Goal: Information Seeking & Learning: Learn about a topic

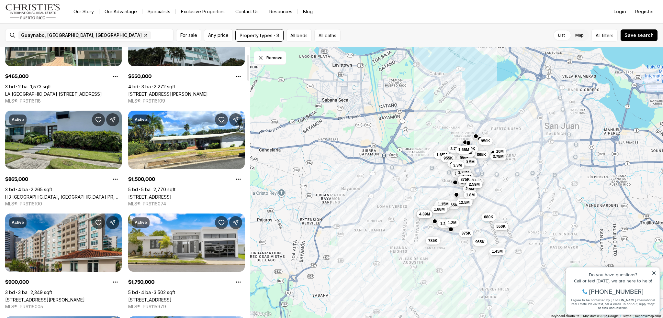
scroll to position [97, 0]
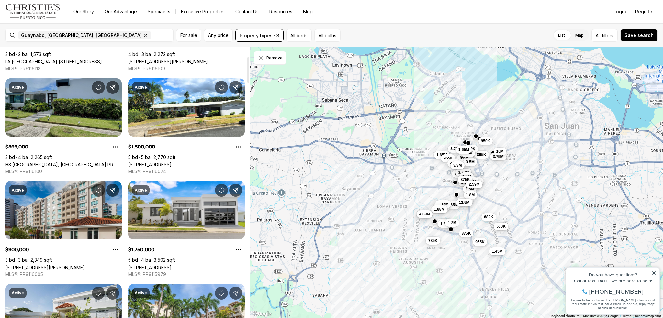
click at [58, 162] on link "H3 CAPARRA HILLS, GUAYNABO PR, 00966" at bounding box center [63, 165] width 117 height 6
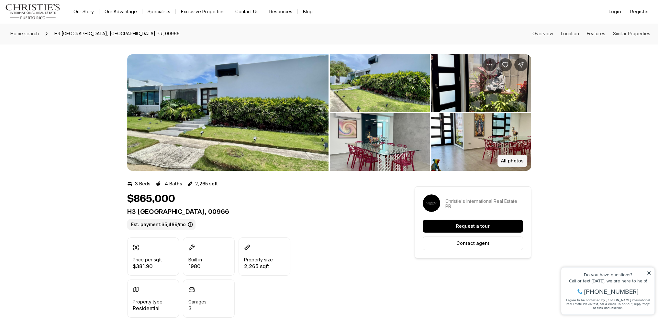
click at [508, 158] on button "All photos" at bounding box center [512, 161] width 30 height 12
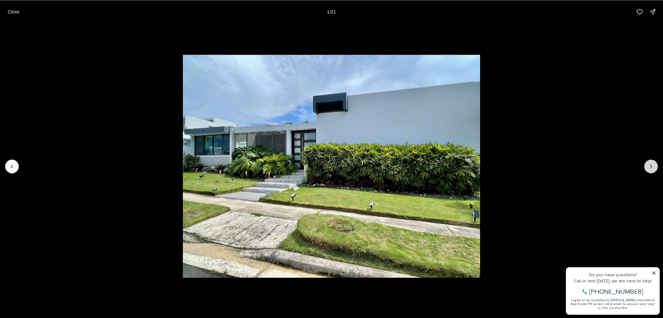
click at [656, 165] on button "Next slide" at bounding box center [651, 167] width 14 height 14
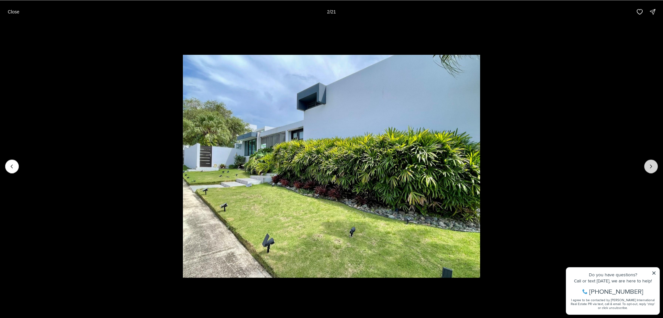
click at [656, 165] on button "Next slide" at bounding box center [651, 167] width 14 height 14
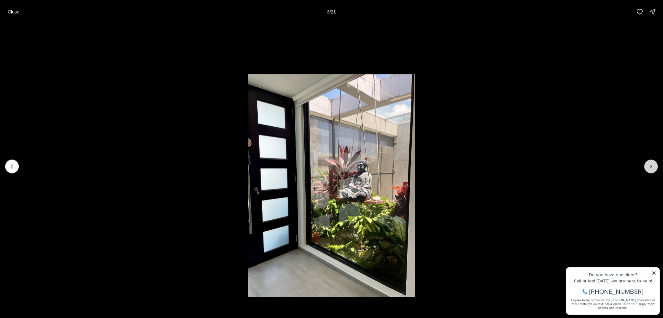
click at [656, 165] on button "Next slide" at bounding box center [651, 167] width 14 height 14
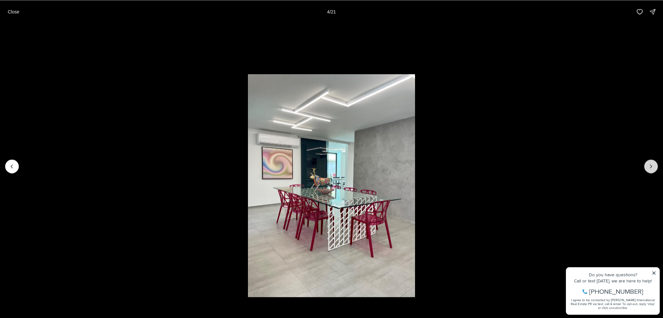
click at [656, 165] on button "Next slide" at bounding box center [651, 167] width 14 height 14
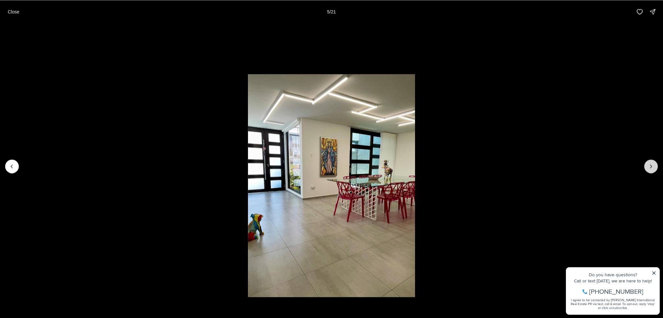
click at [656, 165] on button "Next slide" at bounding box center [651, 167] width 14 height 14
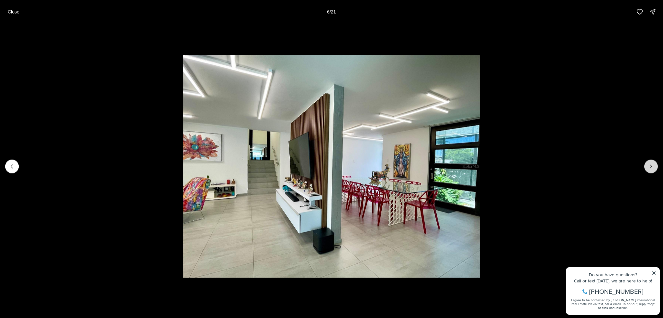
click at [656, 165] on button "Next slide" at bounding box center [651, 167] width 14 height 14
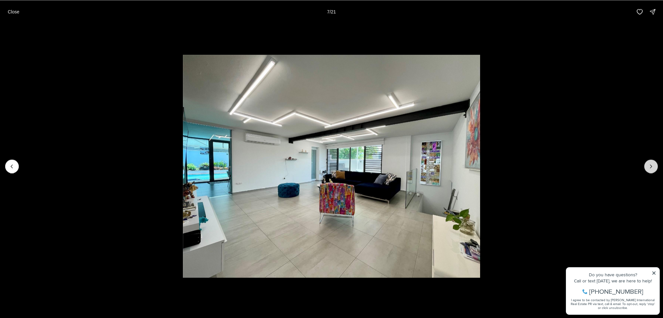
click at [656, 165] on button "Next slide" at bounding box center [651, 167] width 14 height 14
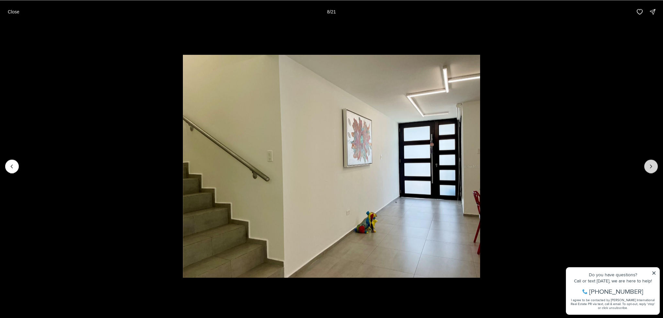
click at [656, 165] on button "Next slide" at bounding box center [651, 167] width 14 height 14
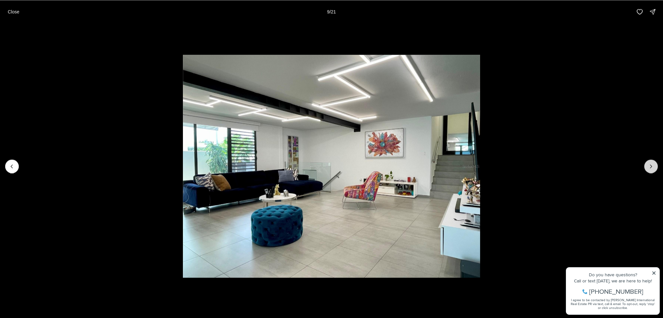
click at [656, 165] on button "Next slide" at bounding box center [651, 167] width 14 height 14
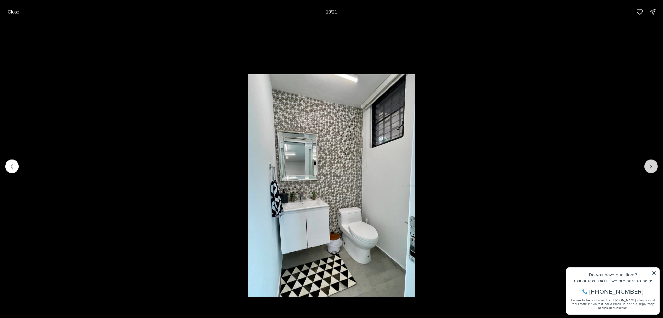
click at [656, 165] on button "Next slide" at bounding box center [651, 167] width 14 height 14
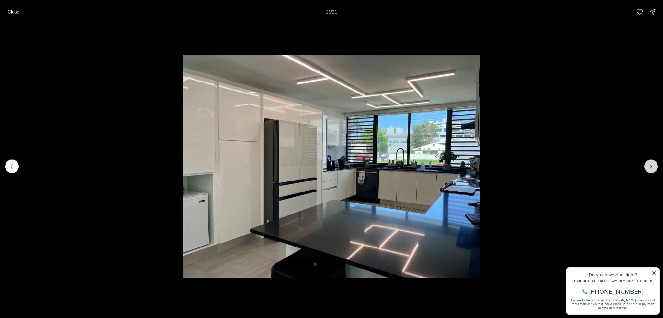
click at [656, 165] on button "Next slide" at bounding box center [651, 167] width 14 height 14
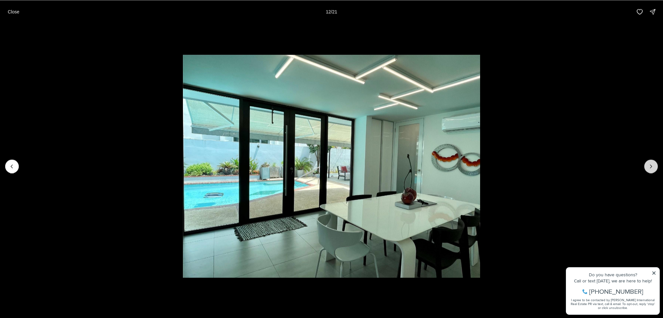
click at [656, 165] on button "Next slide" at bounding box center [651, 167] width 14 height 14
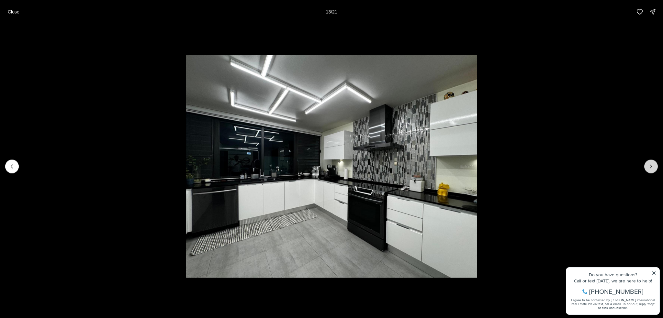
click at [656, 165] on button "Next slide" at bounding box center [651, 167] width 14 height 14
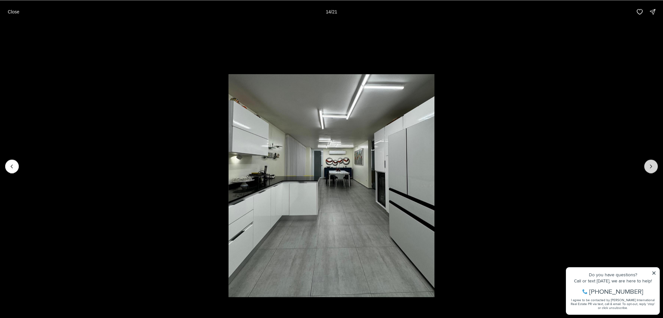
click at [656, 165] on button "Next slide" at bounding box center [651, 167] width 14 height 14
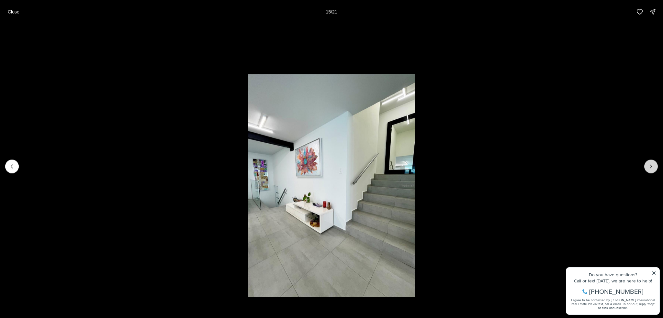
click at [656, 165] on button "Next slide" at bounding box center [651, 167] width 14 height 14
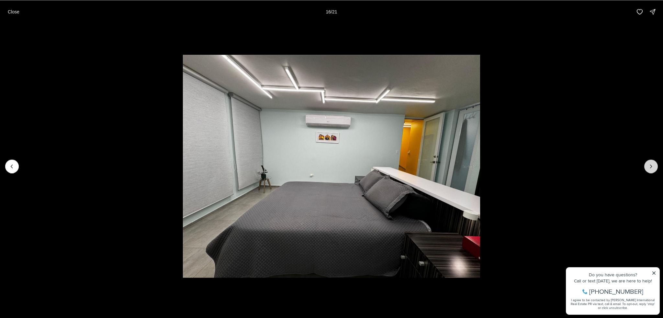
click at [656, 165] on button "Next slide" at bounding box center [651, 167] width 14 height 14
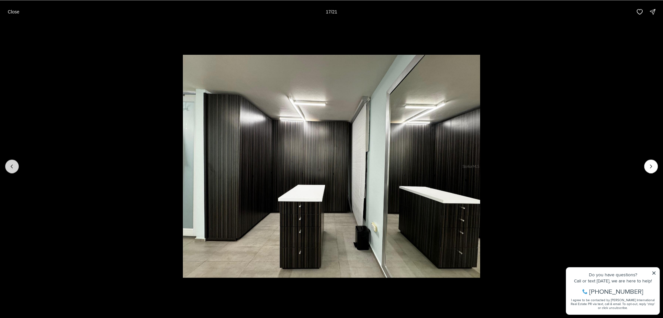
click at [5, 165] on button "Previous slide" at bounding box center [12, 167] width 14 height 14
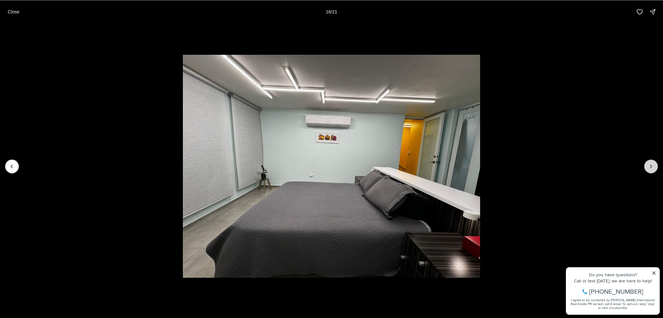
click at [649, 166] on icon "Next slide" at bounding box center [651, 166] width 6 height 6
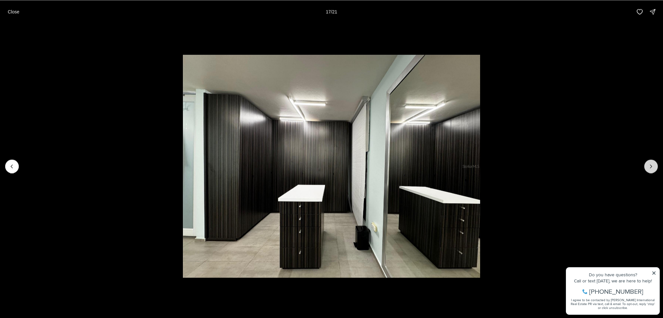
click at [649, 166] on icon "Next slide" at bounding box center [651, 166] width 6 height 6
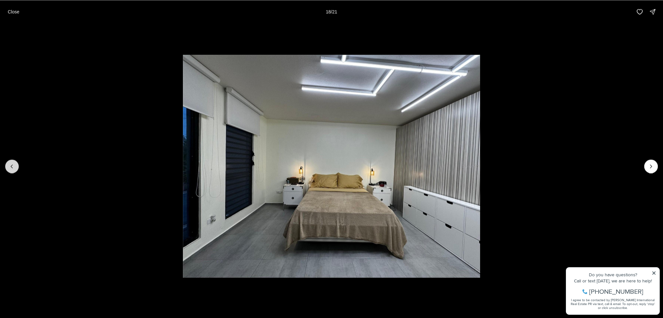
click at [11, 166] on icon "Previous slide" at bounding box center [12, 166] width 6 height 6
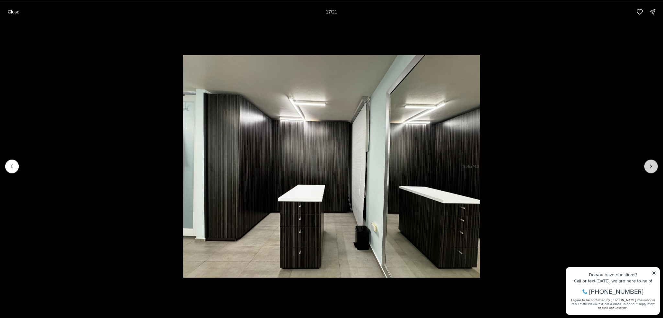
click at [653, 166] on icon "Next slide" at bounding box center [651, 166] width 6 height 6
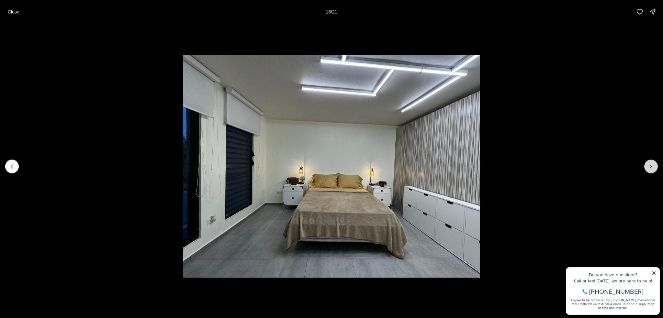
click at [653, 166] on icon "Next slide" at bounding box center [651, 166] width 6 height 6
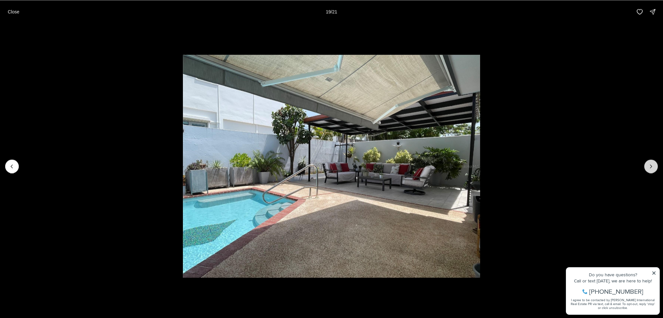
click at [653, 166] on icon "Next slide" at bounding box center [651, 166] width 6 height 6
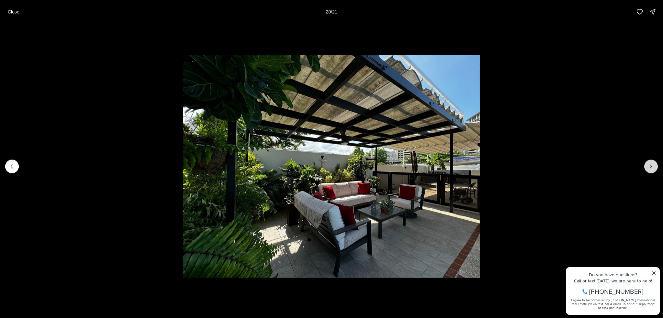
click at [653, 166] on icon "Next slide" at bounding box center [651, 166] width 6 height 6
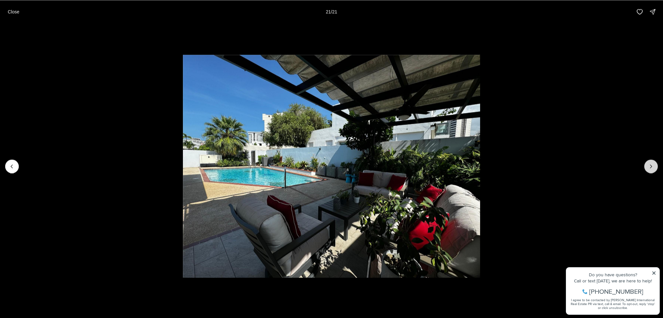
click at [653, 166] on div at bounding box center [651, 167] width 14 height 14
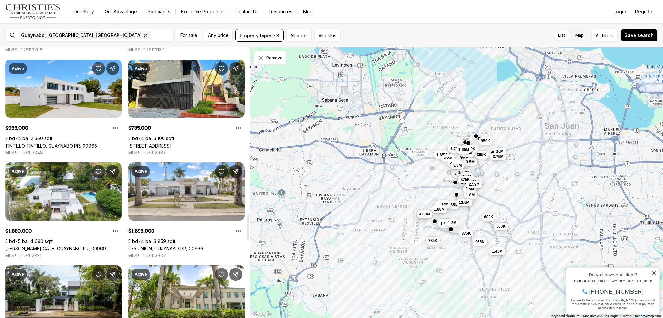
scroll to position [1748, 0]
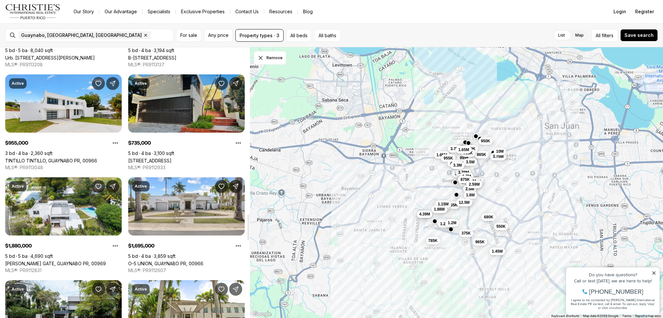
click at [158, 158] on link "[STREET_ADDRESS]" at bounding box center [149, 161] width 43 height 6
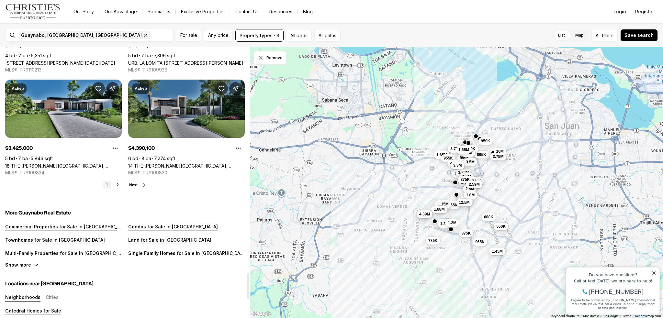
scroll to position [2363, 0]
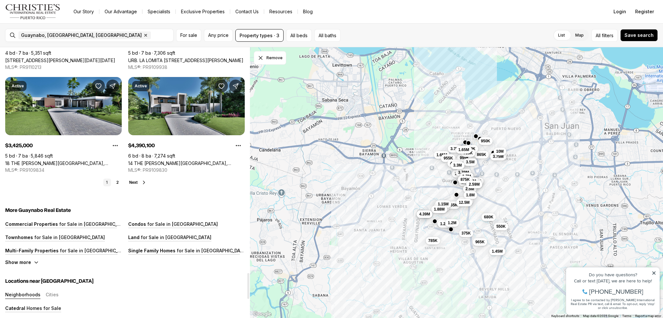
click at [130, 183] on span "Next" at bounding box center [133, 182] width 8 height 5
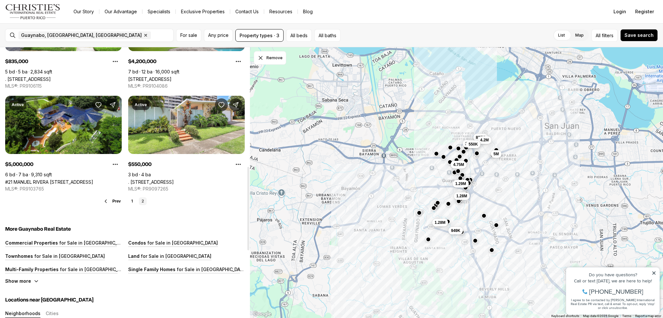
scroll to position [259, 0]
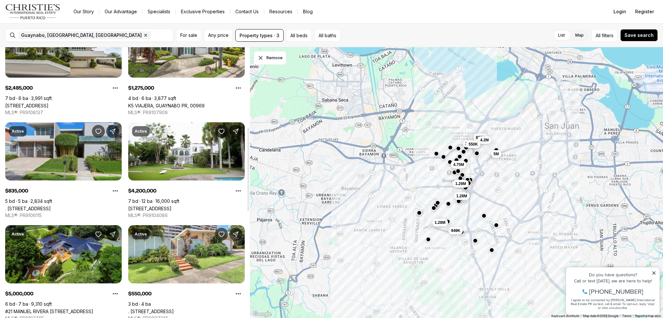
click at [51, 206] on link ". [STREET_ADDRESS]" at bounding box center [28, 209] width 46 height 6
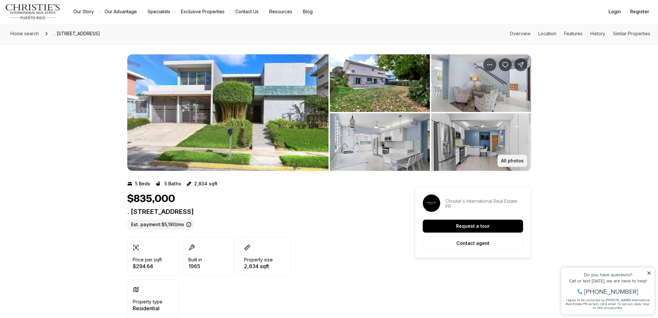
click at [509, 160] on p "All photos" at bounding box center [512, 160] width 23 height 5
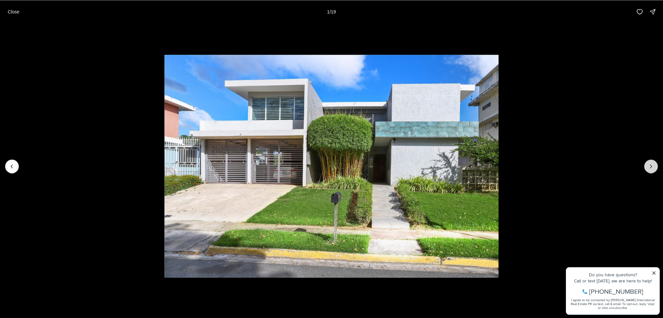
click at [654, 165] on button "Next slide" at bounding box center [651, 167] width 14 height 14
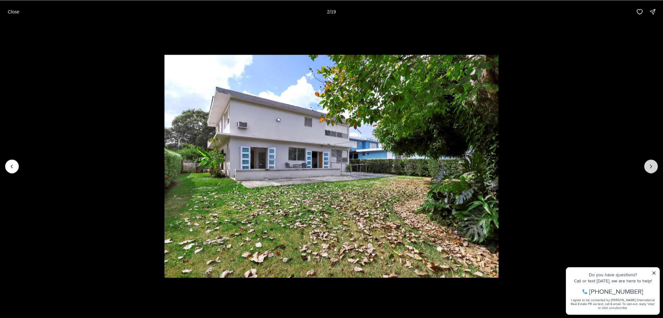
click at [654, 166] on button "Next slide" at bounding box center [651, 167] width 14 height 14
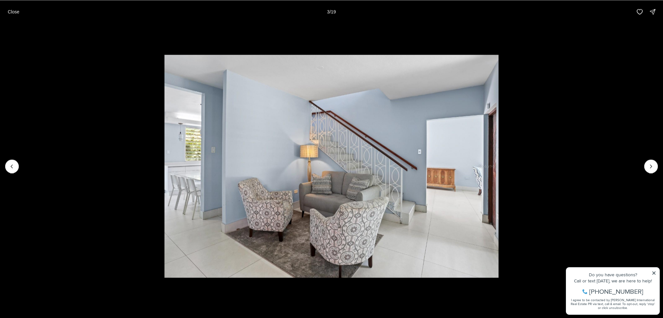
drag, startPoint x: 15, startPoint y: 9, endPoint x: 11, endPoint y: 6, distance: 5.1
click at [14, 9] on p "Close" at bounding box center [14, 11] width 12 height 5
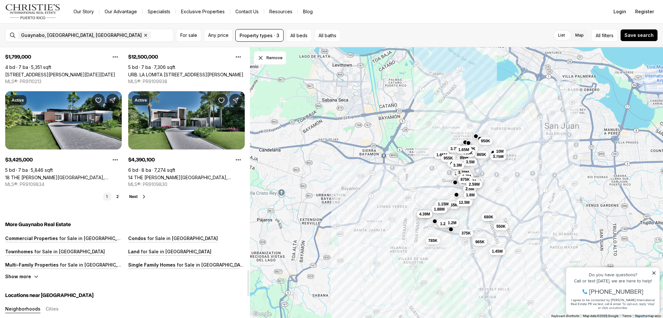
scroll to position [2363, 0]
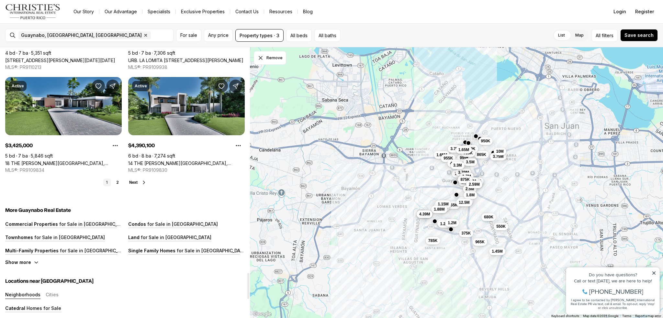
click at [130, 182] on span "Next" at bounding box center [133, 182] width 8 height 5
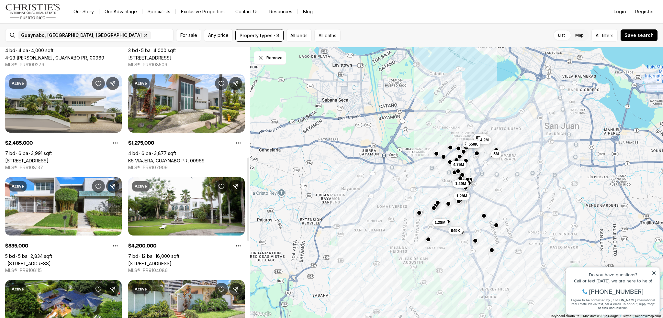
scroll to position [97, 0]
